Goal: Information Seeking & Learning: Understand process/instructions

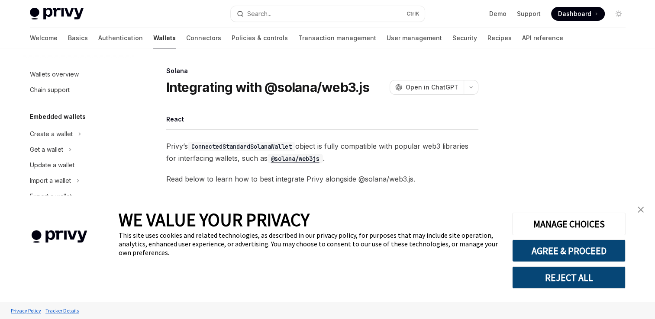
scroll to position [216, 0]
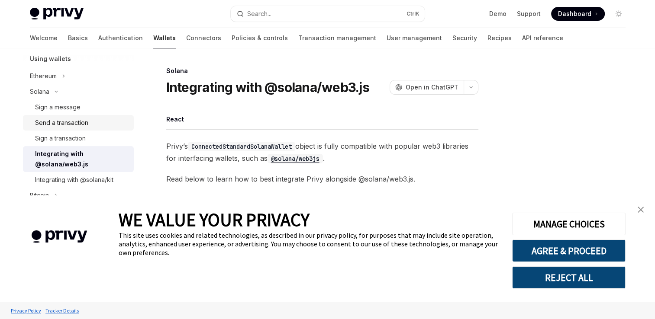
click at [74, 122] on div "Send a transaction" at bounding box center [61, 123] width 53 height 10
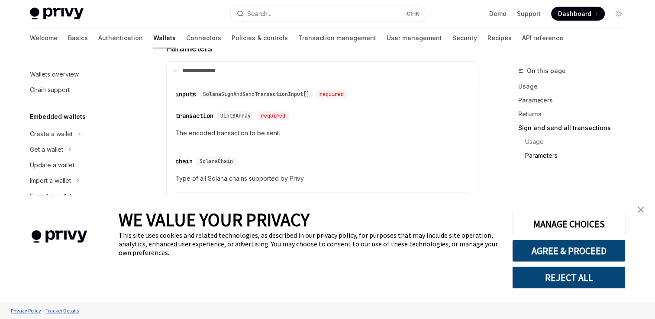
scroll to position [2107, 0]
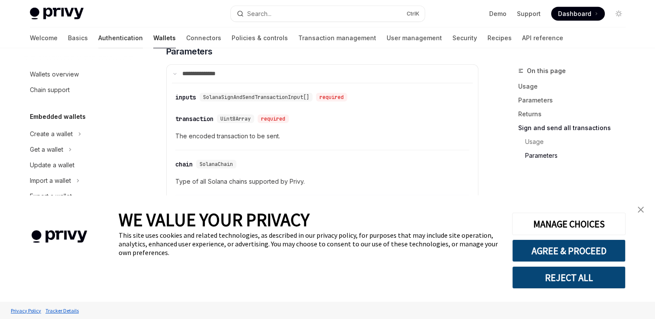
click at [98, 44] on link "Authentication" at bounding box center [120, 38] width 45 height 21
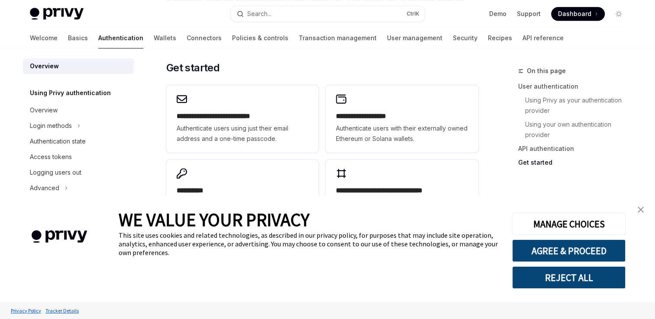
scroll to position [777, 0]
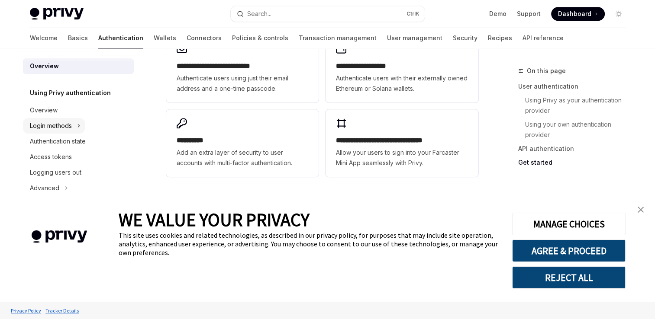
click at [77, 118] on button "Login methods" at bounding box center [54, 126] width 62 height 16
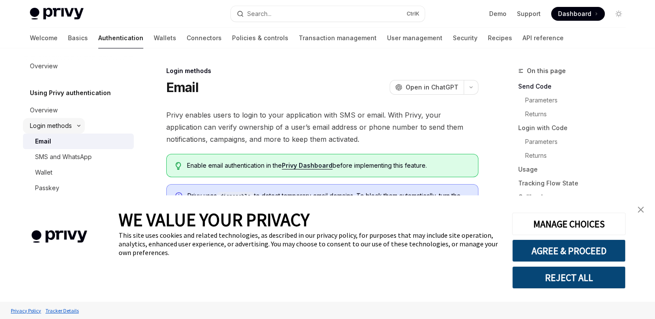
click at [77, 119] on button "Login methods" at bounding box center [54, 126] width 62 height 16
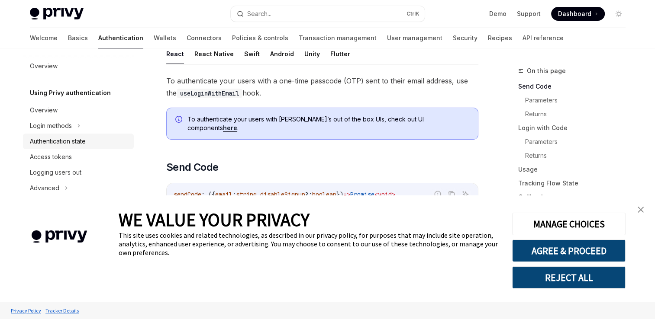
scroll to position [183, 0]
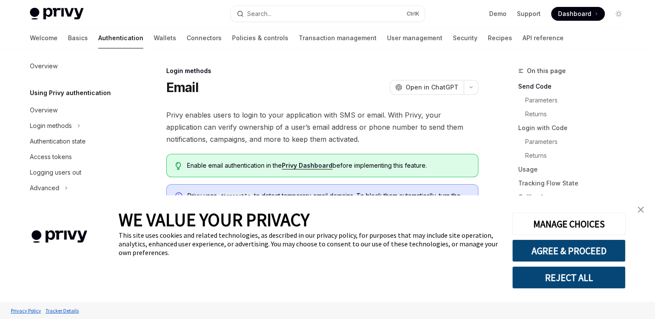
scroll to position [0, 0]
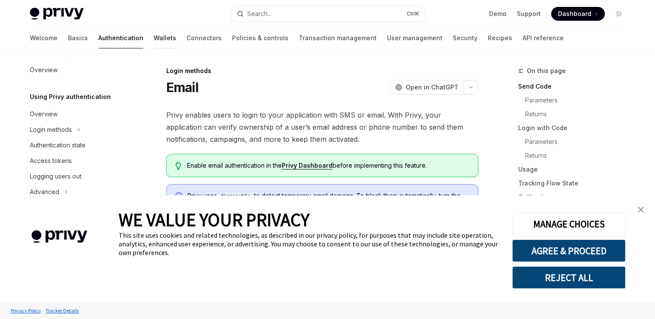
click at [154, 41] on link "Wallets" at bounding box center [165, 38] width 22 height 21
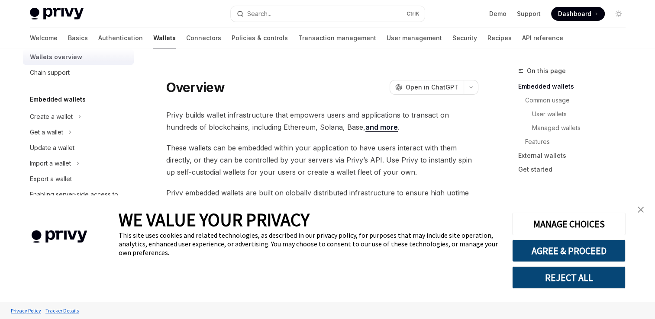
scroll to position [36, 0]
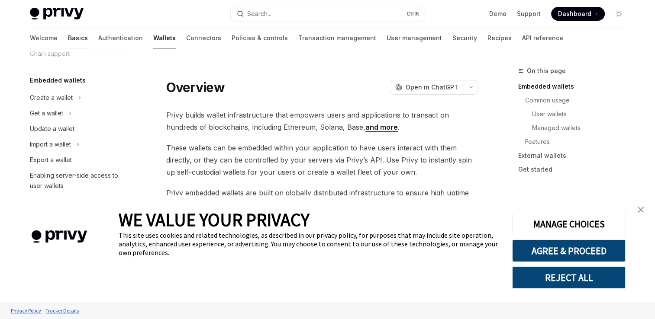
click at [68, 34] on link "Basics" at bounding box center [78, 38] width 20 height 21
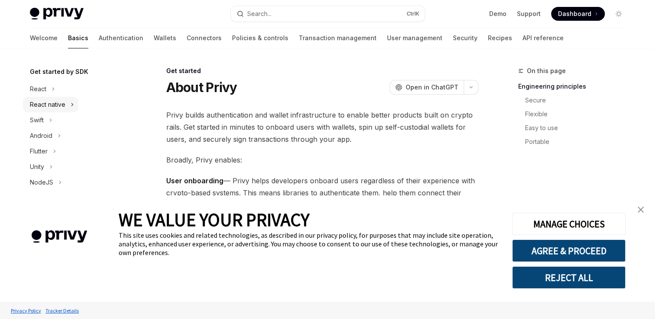
scroll to position [87, 0]
click at [54, 90] on icon at bounding box center [52, 89] width 3 height 10
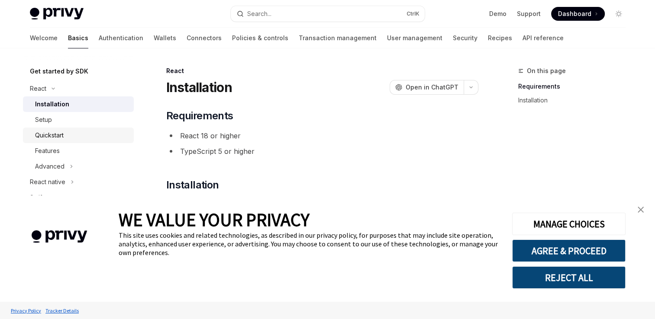
click at [74, 136] on div "Quickstart" at bounding box center [81, 135] width 93 height 10
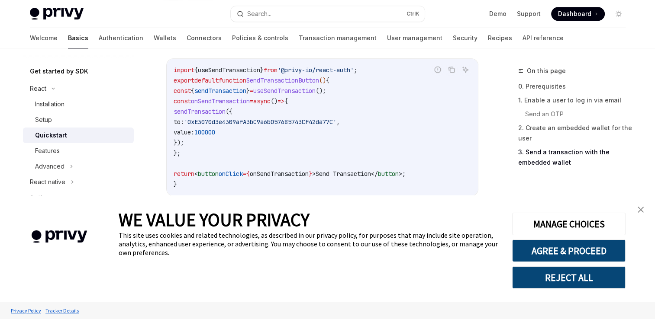
scroll to position [835, 0]
click at [154, 41] on link "Wallets" at bounding box center [165, 38] width 22 height 21
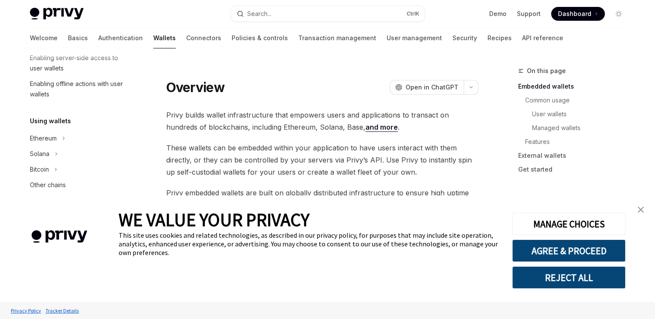
scroll to position [164, 0]
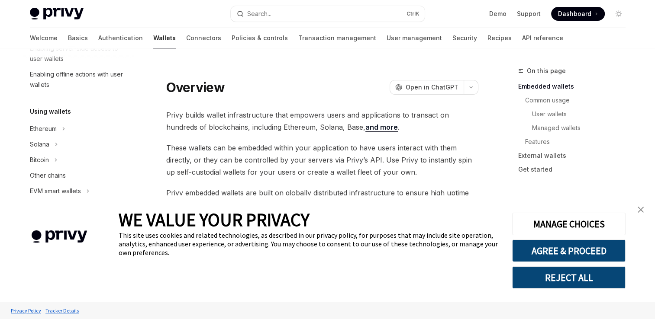
click at [93, 134] on li "Ethereum" at bounding box center [78, 129] width 111 height 16
click at [68, 141] on li "Solana" at bounding box center [78, 145] width 111 height 16
click at [57, 147] on icon at bounding box center [56, 144] width 3 height 10
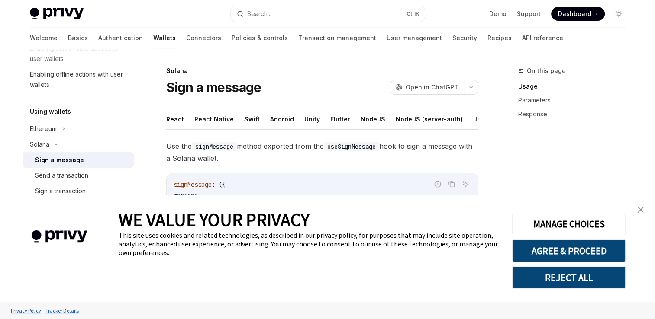
drag, startPoint x: 284, startPoint y: 136, endPoint x: 255, endPoint y: 155, distance: 34.9
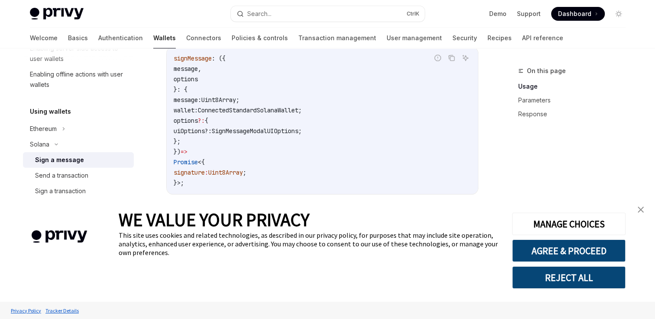
scroll to position [121, 0]
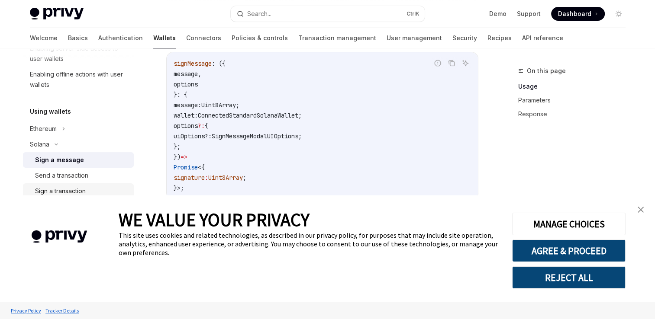
click at [97, 183] on link "Sign a transaction" at bounding box center [78, 191] width 111 height 16
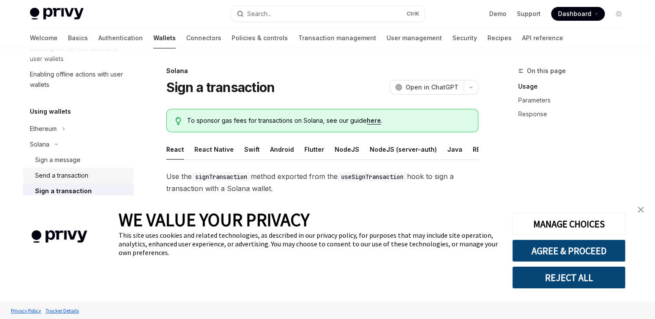
click at [90, 176] on div "Send a transaction" at bounding box center [81, 175] width 93 height 10
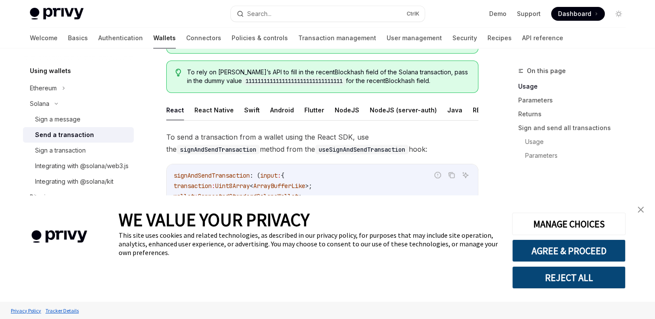
scroll to position [78, 0]
click at [94, 169] on div "Integrating with @solana/web3.js" at bounding box center [81, 166] width 93 height 10
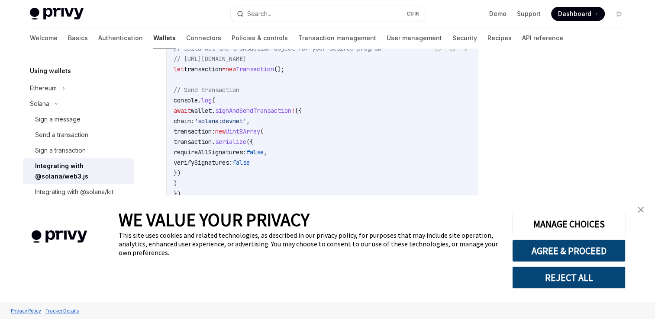
scroll to position [283, 0]
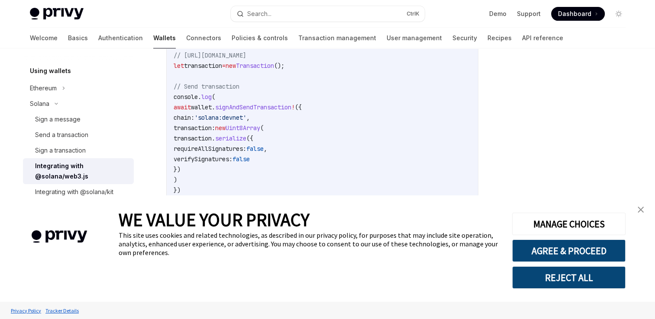
click at [269, 108] on span "signAndSendTransaction" at bounding box center [253, 107] width 76 height 8
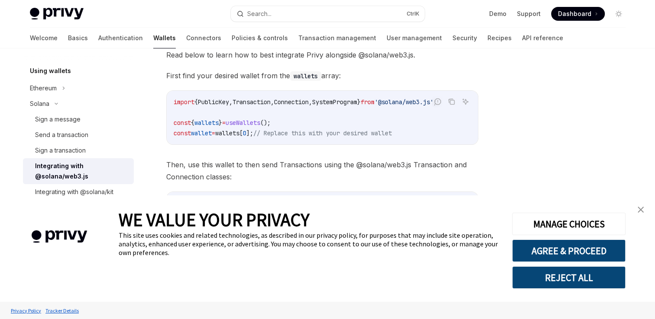
scroll to position [124, 0]
drag, startPoint x: 293, startPoint y: 125, endPoint x: 164, endPoint y: 116, distance: 129.2
click at [164, 116] on div "Solana Integrating with @solana/web3.js OpenAI Open in ChatGPT OpenAI Open in C…" at bounding box center [241, 233] width 478 height 583
copy code "const { wallets } = useWallets ();"
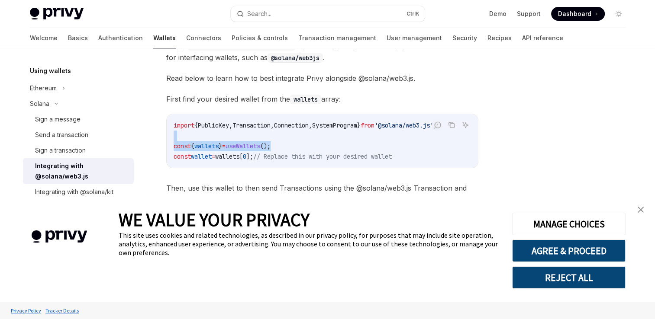
click at [362, 147] on code "import { PublicKey , Transaction , Connection , SystemProgram } from '@solana/w…" at bounding box center [322, 141] width 297 height 42
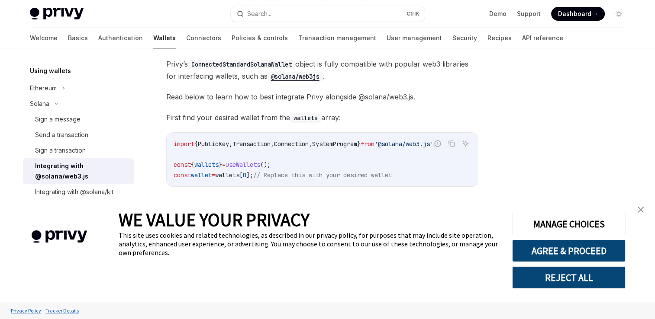
scroll to position [82, 0]
click at [246, 62] on code "ConnectedStandardSolanaWallet" at bounding box center [241, 65] width 107 height 10
copy span "ConnectedStandardSolanaWallet"
click at [241, 114] on span "First find your desired wallet from the wallets array:" at bounding box center [322, 118] width 312 height 12
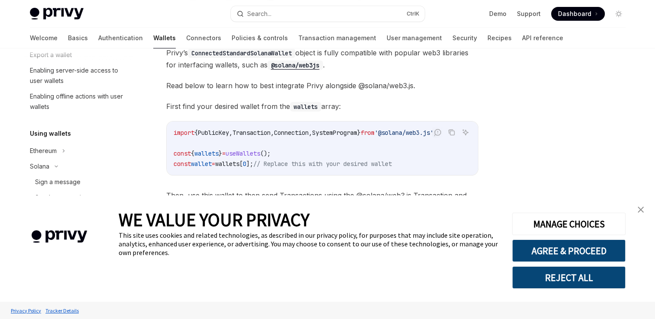
scroll to position [0, 0]
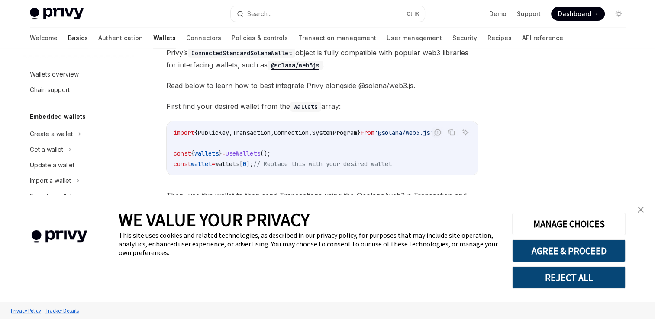
click at [68, 35] on link "Basics" at bounding box center [78, 38] width 20 height 21
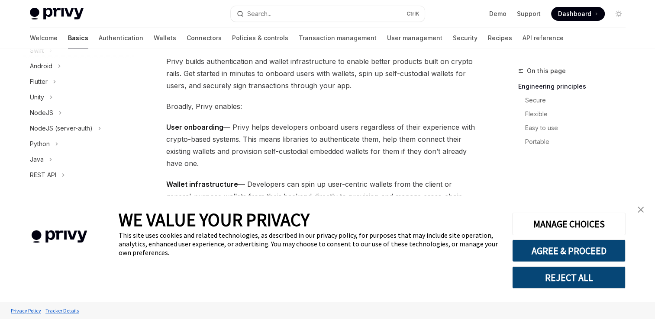
scroll to position [71, 0]
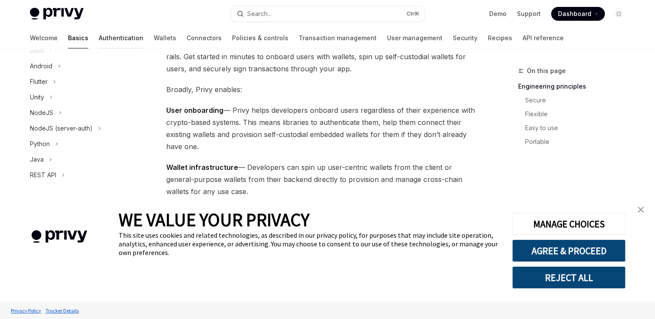
click at [99, 38] on link "Authentication" at bounding box center [121, 38] width 45 height 21
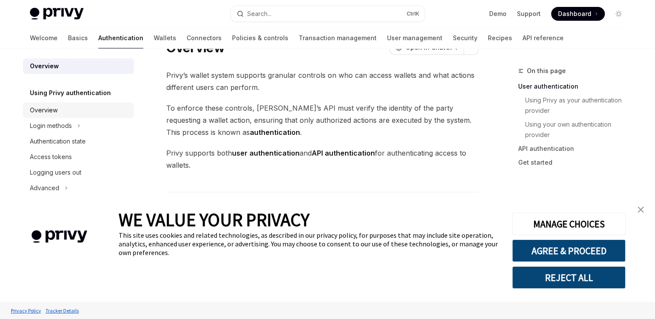
scroll to position [28, 0]
click at [79, 125] on icon at bounding box center [78, 126] width 3 height 10
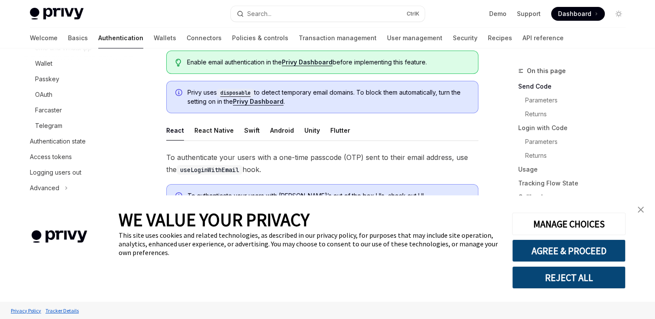
scroll to position [102, 0]
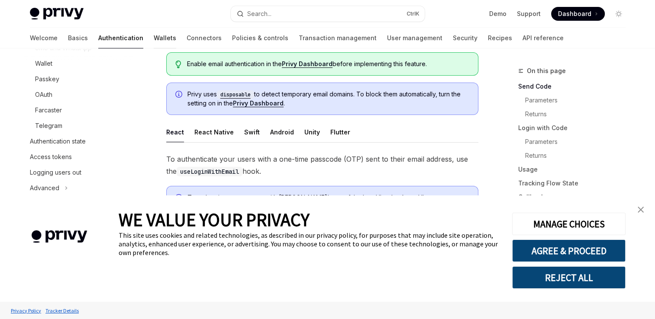
click at [154, 40] on link "Wallets" at bounding box center [165, 38] width 22 height 21
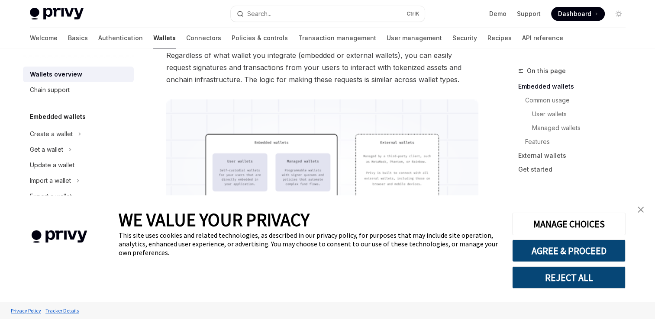
scroll to position [227, 0]
drag, startPoint x: 295, startPoint y: 134, endPoint x: 487, endPoint y: 80, distance: 199.8
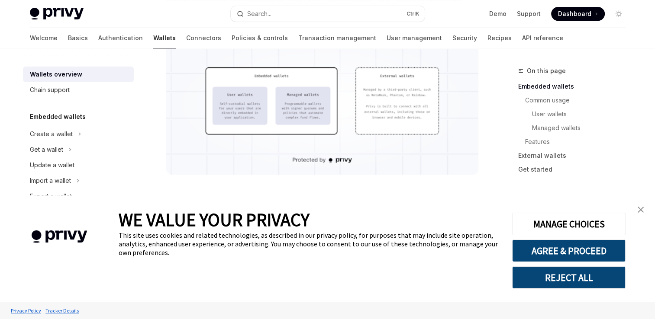
scroll to position [305, 0]
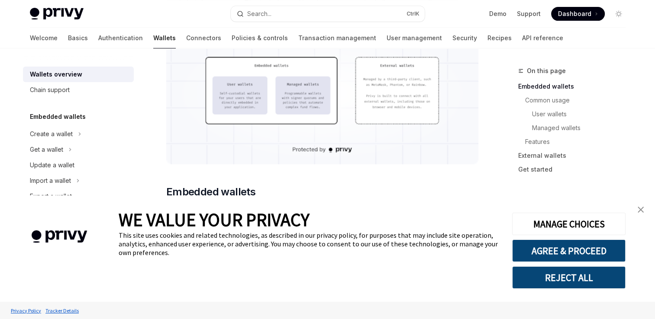
click at [388, 86] on img at bounding box center [322, 93] width 312 height 142
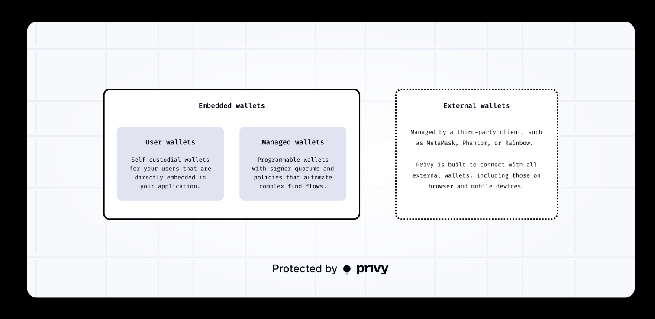
click at [640, 143] on div at bounding box center [327, 159] width 655 height 319
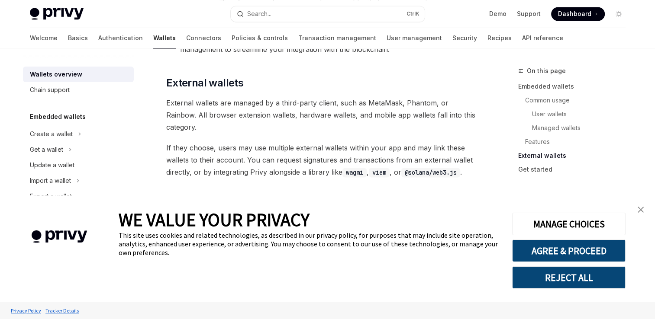
scroll to position [1267, 0]
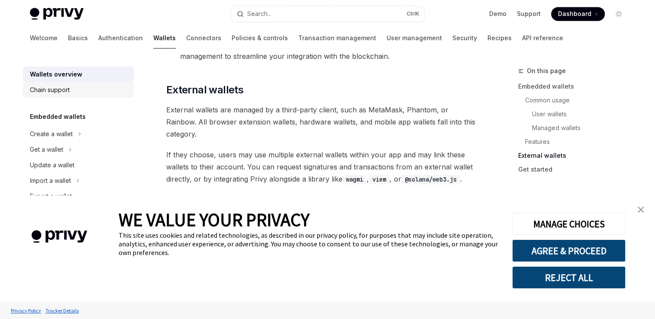
click at [69, 95] on div "Chain support" at bounding box center [50, 90] width 40 height 10
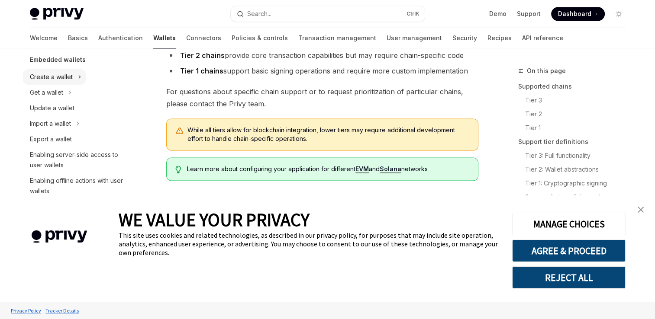
scroll to position [57, 0]
click at [68, 128] on div "Import a wallet" at bounding box center [50, 124] width 41 height 10
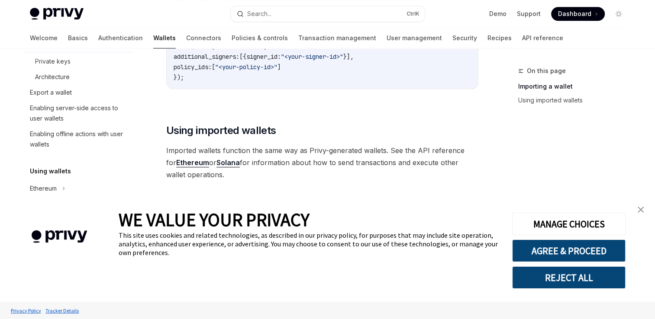
scroll to position [153, 0]
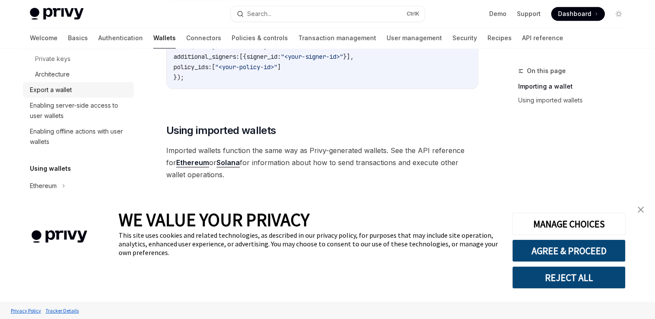
click at [65, 87] on div "Export a wallet" at bounding box center [51, 90] width 42 height 10
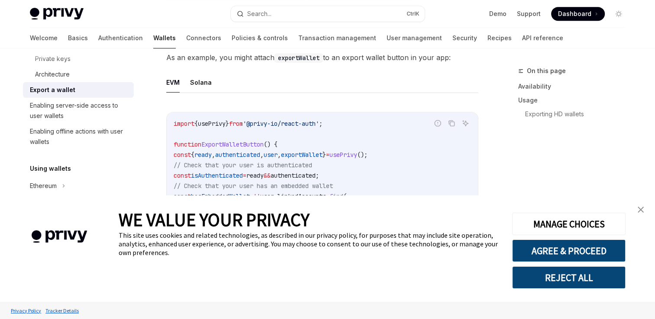
scroll to position [479, 0]
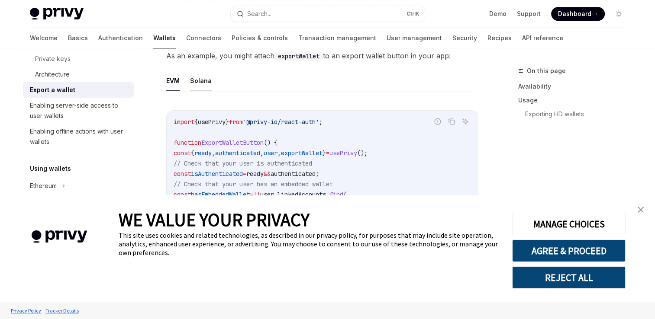
click at [198, 85] on button "Solana" at bounding box center [201, 81] width 22 height 20
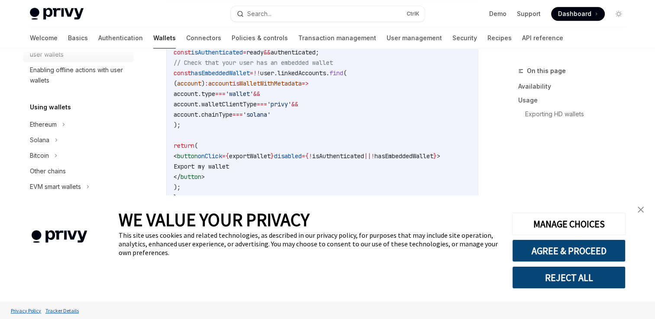
scroll to position [220, 0]
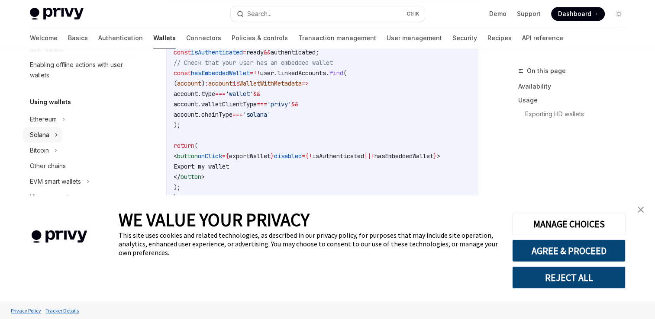
click at [57, 138] on icon at bounding box center [56, 135] width 3 height 10
type textarea "*"
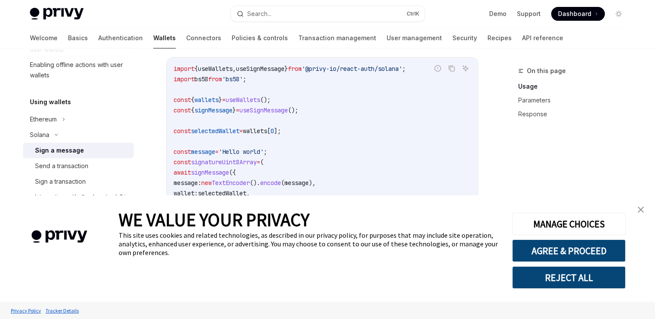
scroll to position [306, 0]
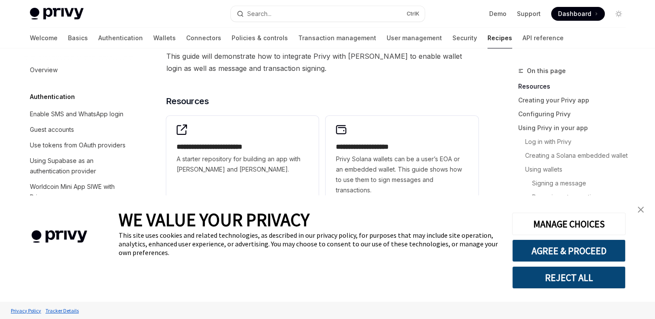
scroll to position [1357, 0]
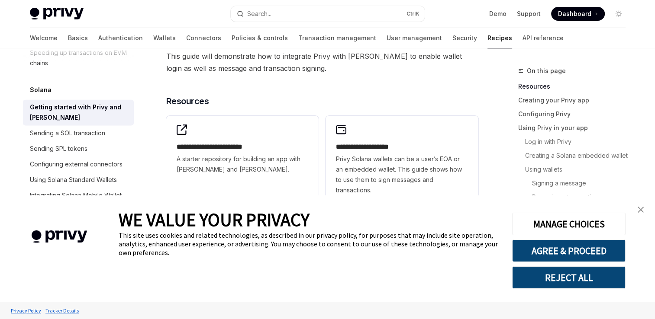
click at [639, 215] on link "close banner" at bounding box center [640, 209] width 17 height 17
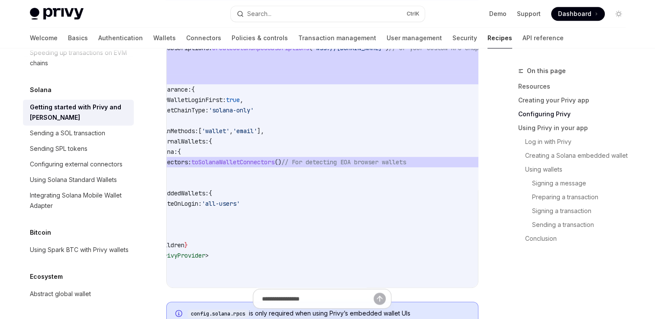
scroll to position [0, 0]
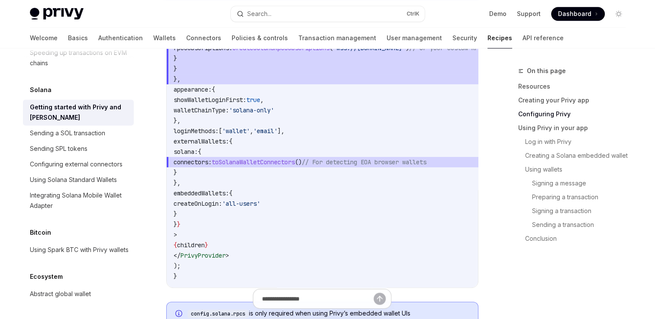
click at [336, 189] on code "// components/providers.tsx 'use client' ; import { PrivyProvider } from '@priv…" at bounding box center [354, 73] width 360 height 415
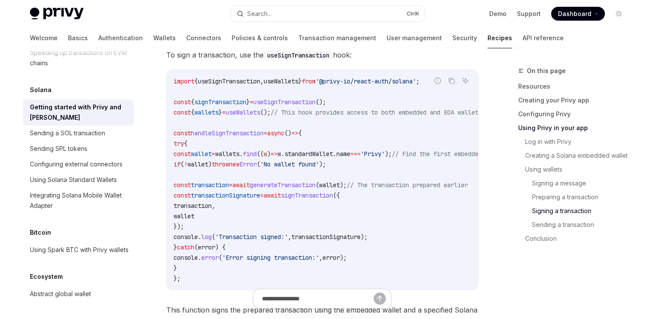
click at [319, 168] on span "'No wallet found'" at bounding box center [289, 165] width 59 height 8
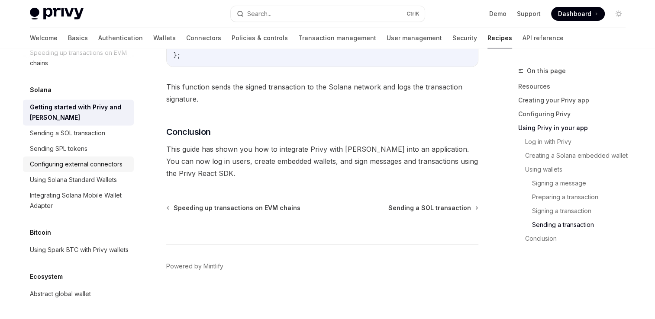
scroll to position [1397, 0]
click at [95, 185] on div "Using Solana Standard Wallets" at bounding box center [73, 180] width 87 height 10
type textarea "*"
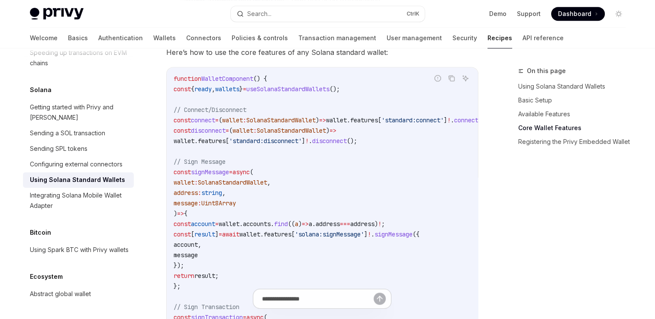
scroll to position [436, 0]
click at [321, 94] on span "useSolanaStandardWallets" at bounding box center [287, 90] width 83 height 8
copy span "useSolanaStandardWallets"
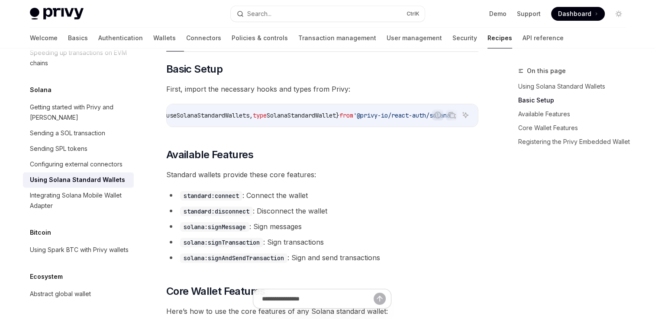
scroll to position [0, 0]
click at [263, 112] on span "useSolanaStandardWallets" at bounding box center [239, 116] width 83 height 8
copy span "useSolanaStandardWallets"
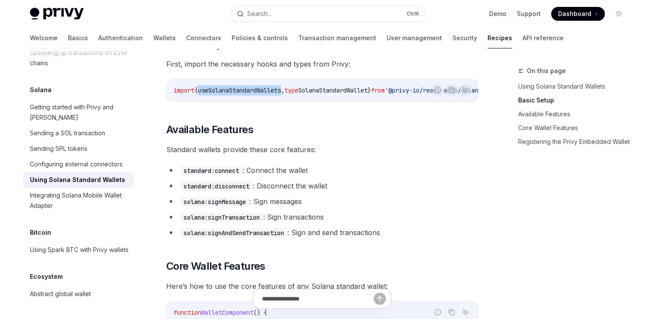
scroll to position [216, 0]
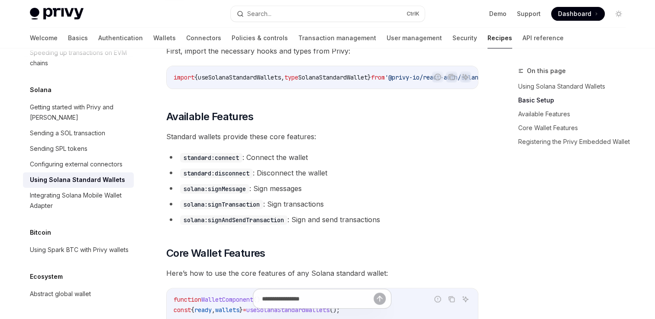
click at [320, 186] on li "solana:signMessage : Sign messages" at bounding box center [322, 189] width 312 height 12
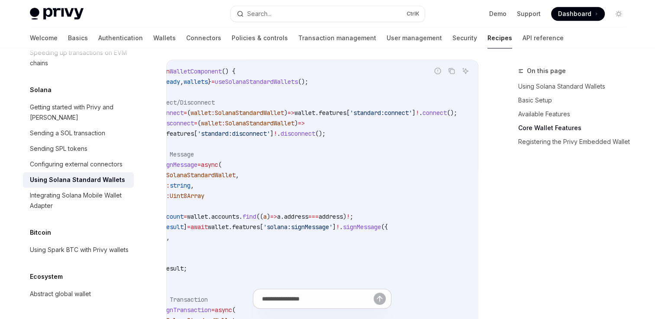
scroll to position [0, 0]
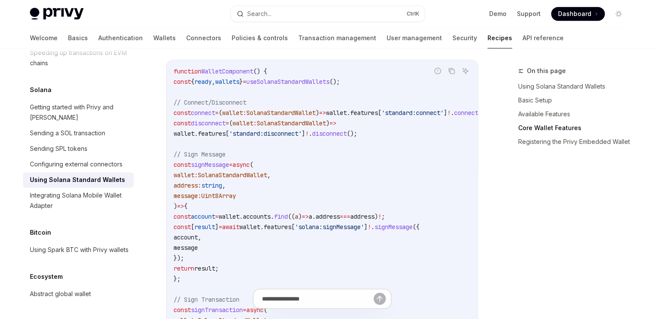
click at [212, 84] on span "ready" at bounding box center [202, 82] width 17 height 8
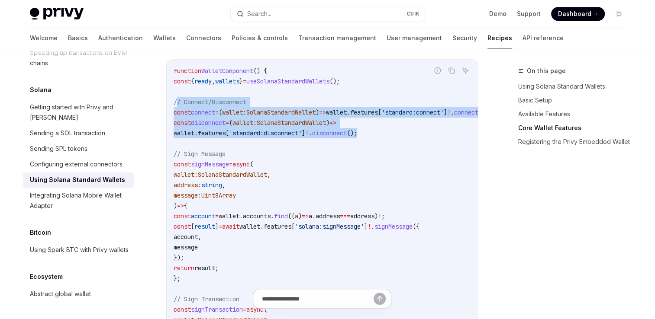
drag, startPoint x: 386, startPoint y: 136, endPoint x: 178, endPoint y: 104, distance: 209.6
copy code "// Connect/Disconnect const connect = ( wallet : SolanaStandardWallet ) => wall…"
click at [302, 133] on span "'standard:disconnect'" at bounding box center [265, 133] width 73 height 8
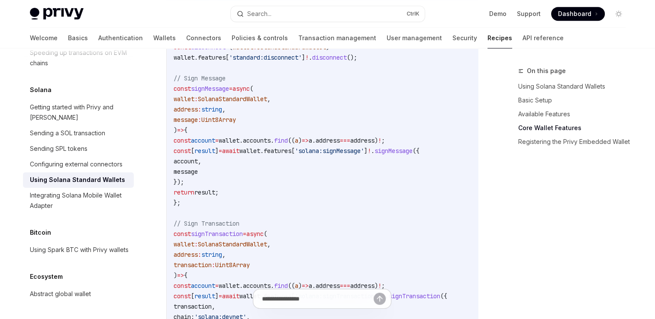
scroll to position [524, 0]
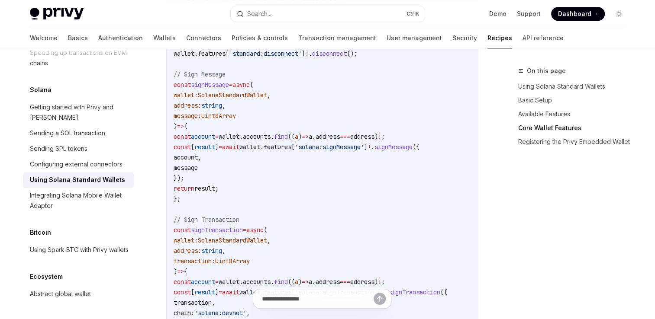
drag, startPoint x: 181, startPoint y: 76, endPoint x: 193, endPoint y: 206, distance: 130.4
click at [193, 206] on code "function WalletComponent () { const { ready , wallets } = useSolanaStandardWall…" at bounding box center [342, 251] width 336 height 530
copy code "// Sign Message const signMessage = async ( wallet : SolanaStandardWallet , add…"
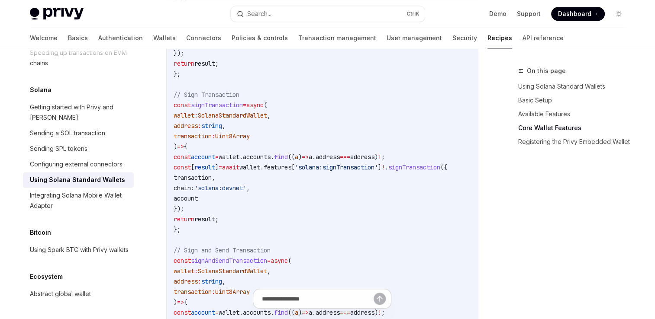
scroll to position [664, 0]
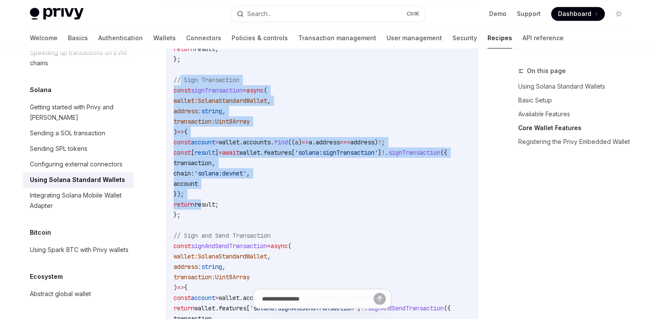
drag, startPoint x: 179, startPoint y: 80, endPoint x: 218, endPoint y: 207, distance: 132.1
click at [218, 207] on code "function WalletComponent () { const { ready , wallets } = useSolanaStandardWall…" at bounding box center [342, 111] width 336 height 530
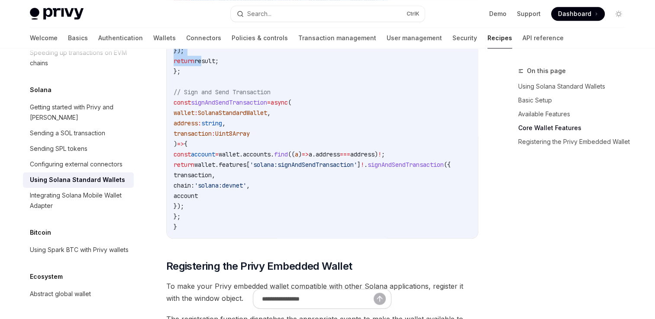
scroll to position [810, 0]
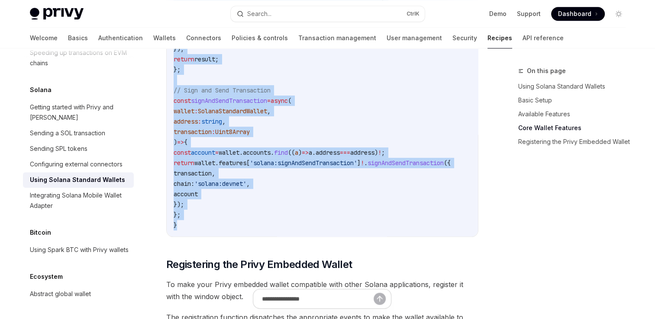
copy code "// Sign Transaction const signTransaction = async ( wallet : SolanaStandardWall…"
click at [270, 115] on span "," at bounding box center [268, 111] width 3 height 8
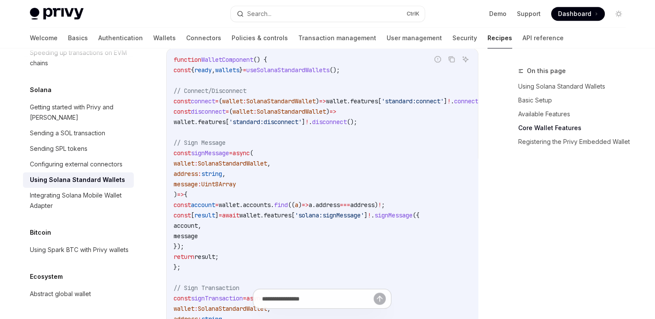
scroll to position [452, 0]
